Goal: Task Accomplishment & Management: Manage account settings

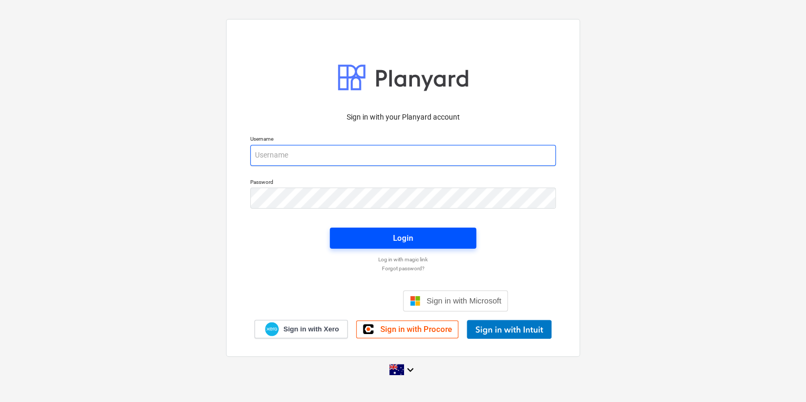
type input "[PERSON_NAME][EMAIL_ADDRESS][DOMAIN_NAME]"
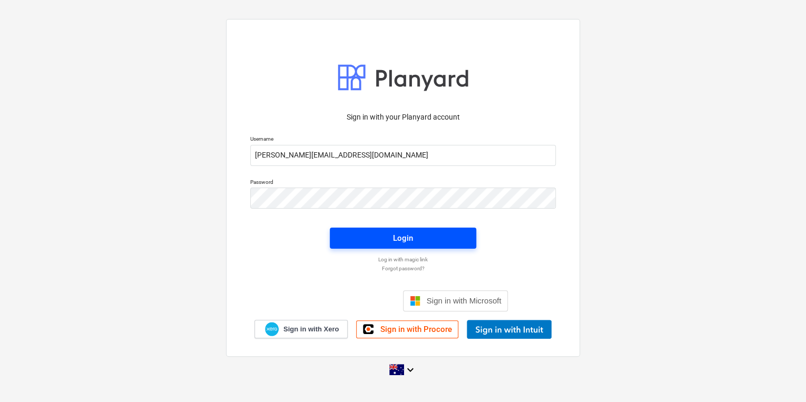
click at [369, 232] on span "Login" at bounding box center [402, 238] width 121 height 14
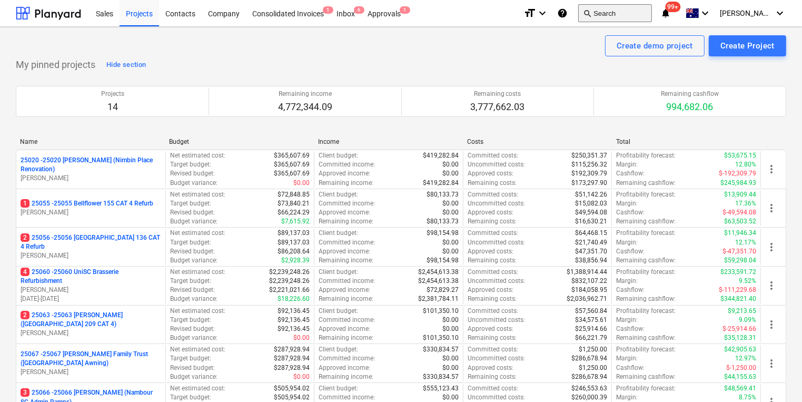
click at [638, 11] on button "search Search" at bounding box center [615, 13] width 74 height 18
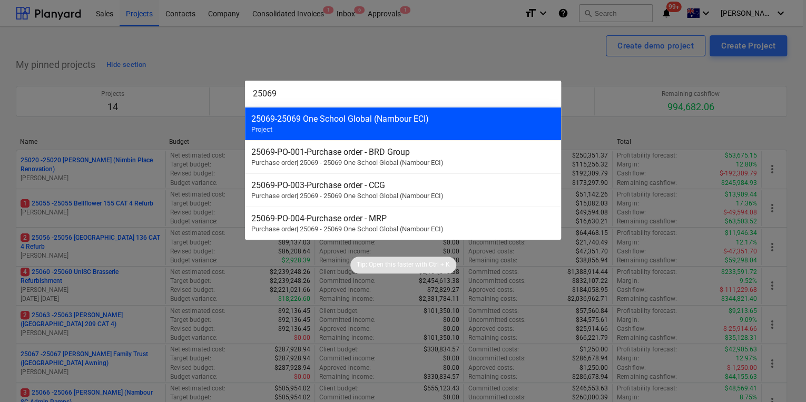
type input "25069"
click at [335, 118] on div "25069 - 25069 One School Global (Nambour ECI)" at bounding box center [402, 119] width 303 height 10
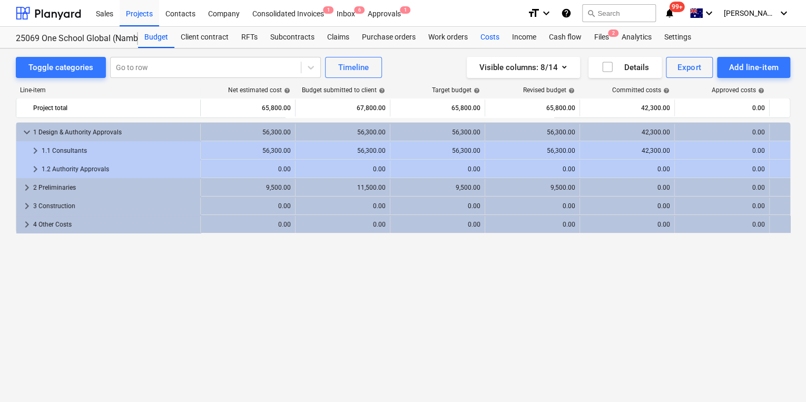
click at [490, 37] on div "Costs" at bounding box center [490, 37] width 32 height 21
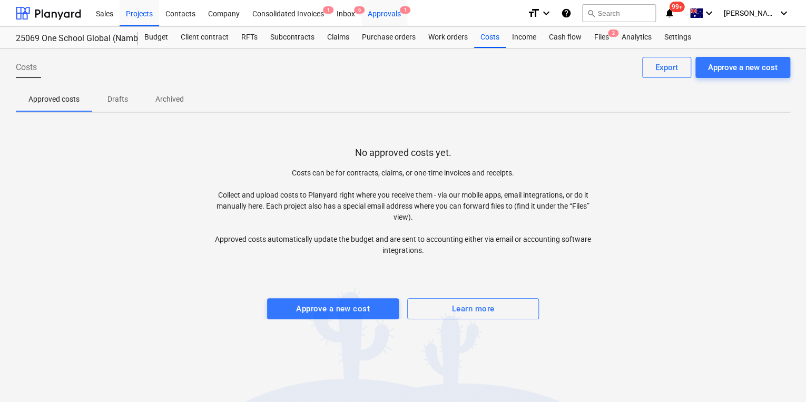
click at [385, 17] on div "Approvals 1" at bounding box center [384, 12] width 46 height 27
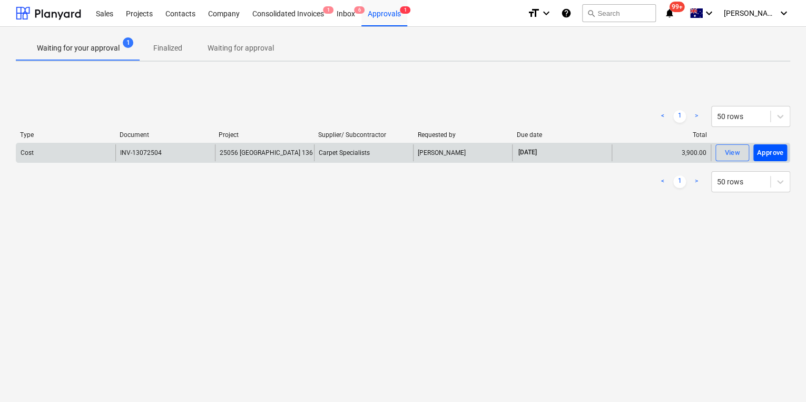
click at [767, 152] on div "Approve" at bounding box center [770, 153] width 27 height 12
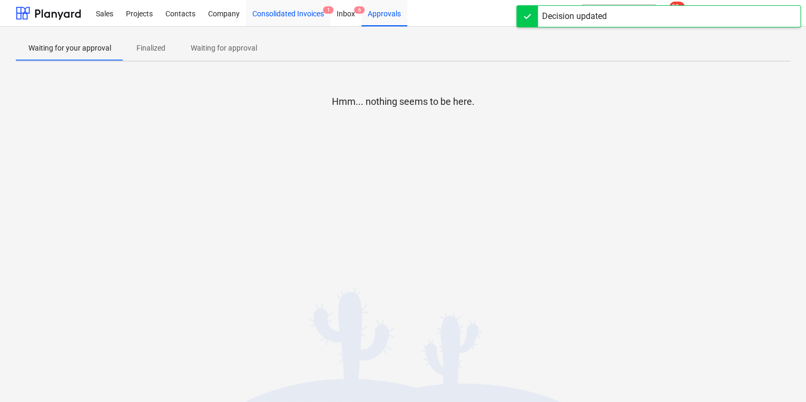
click at [293, 15] on div "Consolidated Invoices 1" at bounding box center [288, 12] width 84 height 27
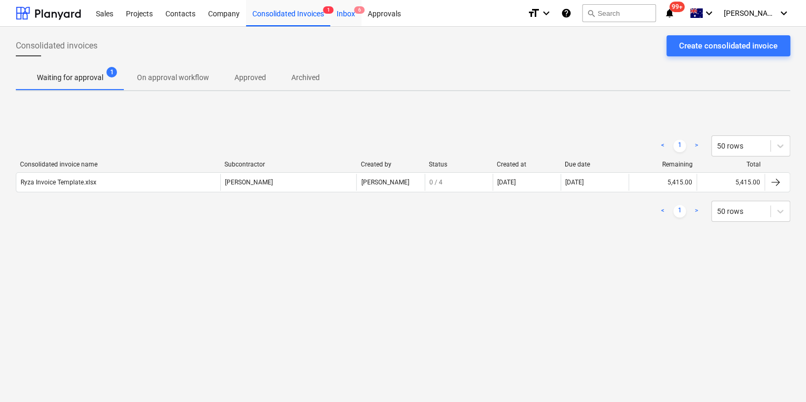
click at [341, 14] on div "Inbox 6" at bounding box center [345, 12] width 31 height 27
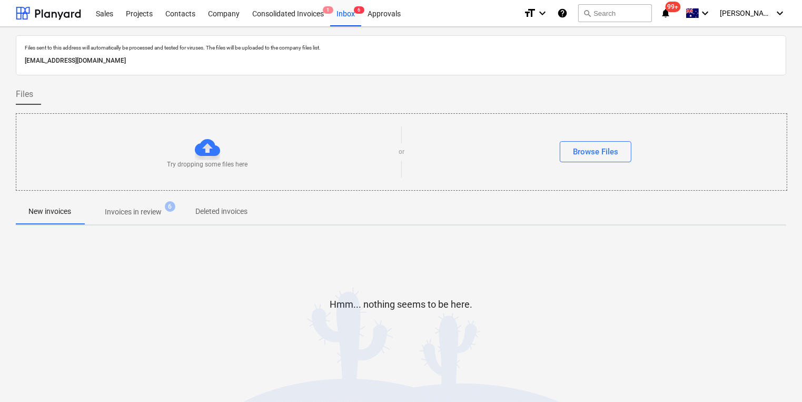
click at [128, 207] on p "Invoices in review" at bounding box center [133, 211] width 57 height 11
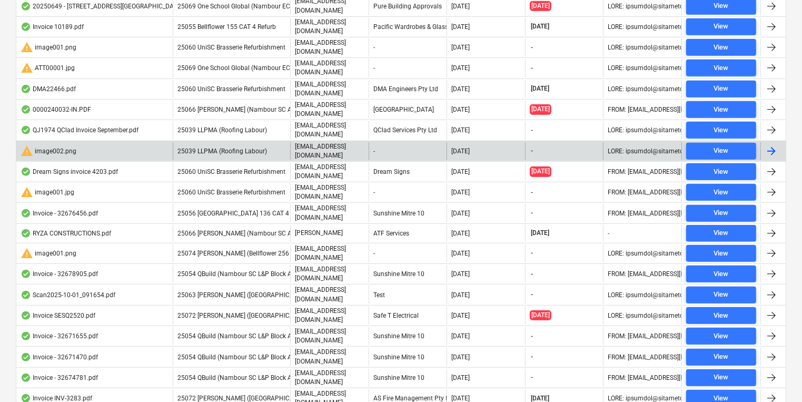
scroll to position [555, 0]
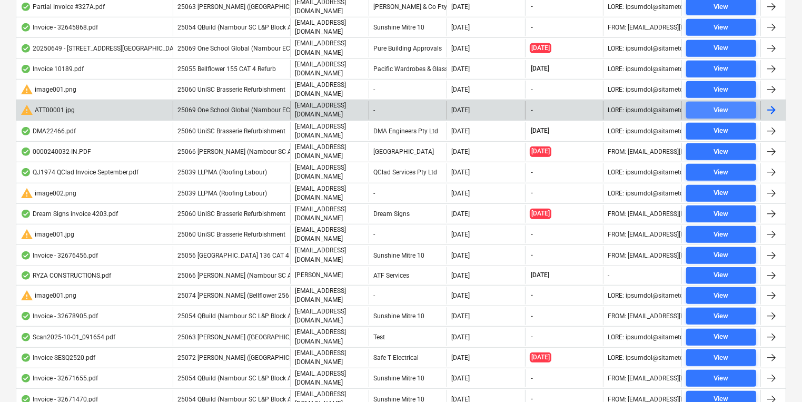
click at [718, 104] on div "View" at bounding box center [721, 110] width 15 height 12
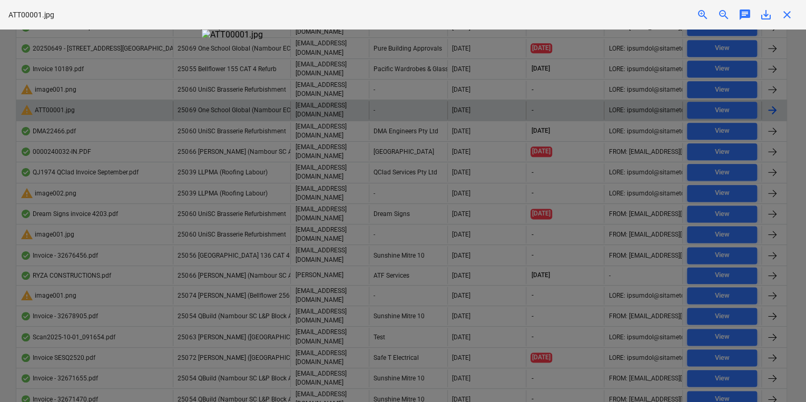
click at [628, 5] on div "ATT00001.jpg zoom_in zoom_out chat 0 save_alt close" at bounding box center [403, 14] width 806 height 29
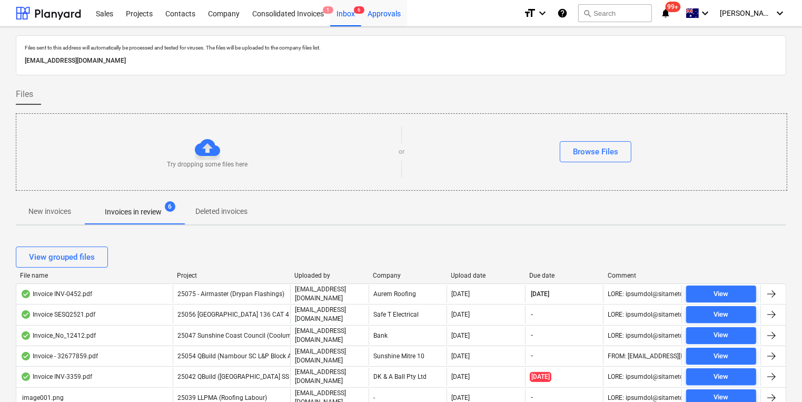
click at [378, 11] on div "Approvals" at bounding box center [384, 12] width 46 height 27
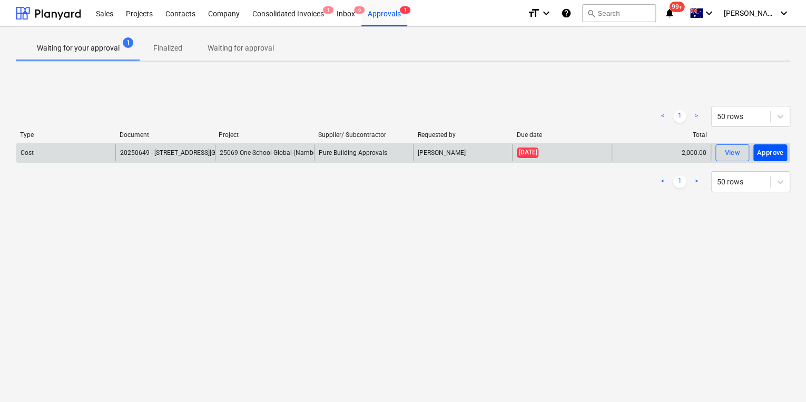
click at [777, 148] on div "Approve" at bounding box center [770, 153] width 27 height 12
